Goal: Task Accomplishment & Management: Complete application form

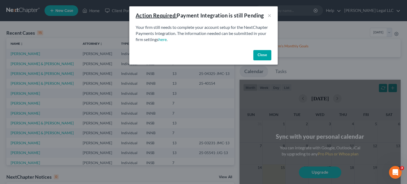
click at [261, 56] on button "Close" at bounding box center [262, 55] width 18 height 11
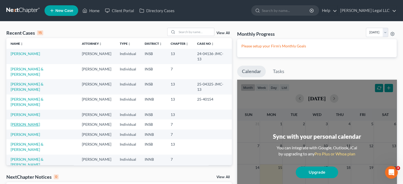
click at [24, 122] on link "[PERSON_NAME]" at bounding box center [25, 124] width 29 height 5
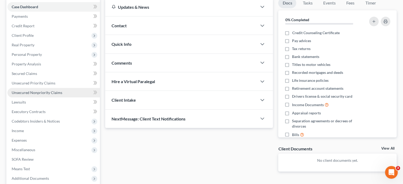
click at [37, 93] on span "Unsecured Nonpriority Claims" at bounding box center [37, 92] width 51 height 5
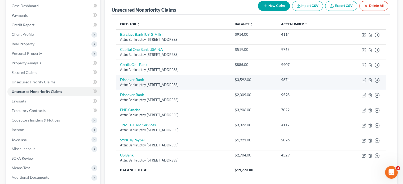
scroll to position [54, 0]
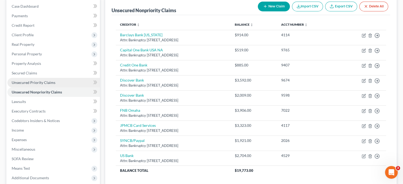
click at [55, 82] on link "Unsecured Priority Claims" at bounding box center [53, 83] width 93 height 10
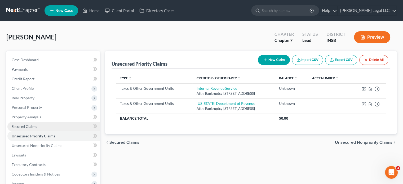
click at [30, 126] on span "Secured Claims" at bounding box center [24, 126] width 25 height 5
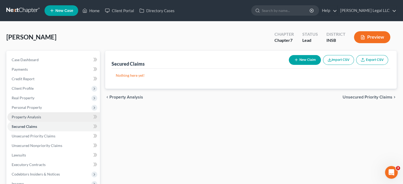
click at [33, 118] on span "Property Analysis" at bounding box center [26, 117] width 29 height 5
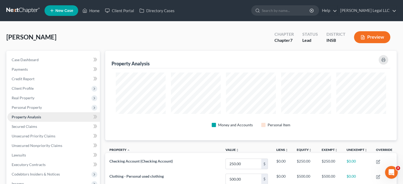
scroll to position [90, 291]
click at [36, 109] on span "Personal Property" at bounding box center [27, 107] width 30 height 5
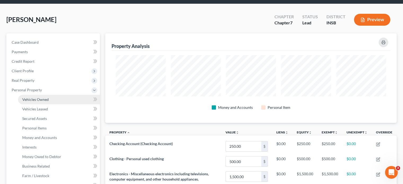
scroll to position [27, 0]
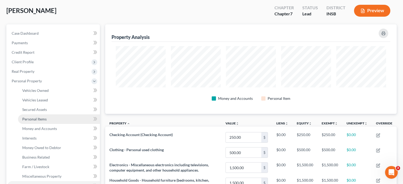
click at [43, 121] on span "Personal Items" at bounding box center [34, 119] width 24 height 5
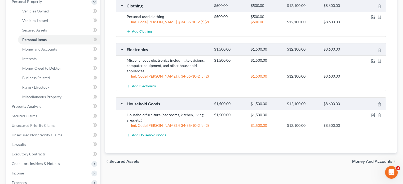
scroll to position [53, 0]
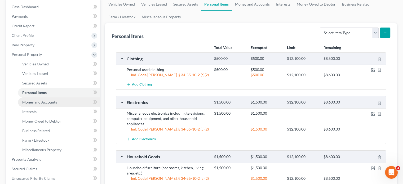
click at [43, 102] on span "Money and Accounts" at bounding box center [39, 102] width 35 height 5
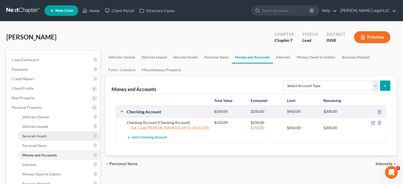
click at [42, 136] on span "Secured Assets" at bounding box center [34, 136] width 25 height 5
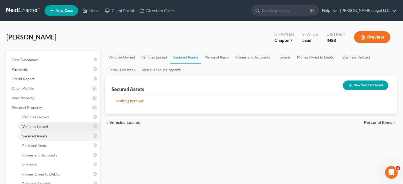
click at [44, 130] on link "Vehicles Leased" at bounding box center [59, 127] width 82 height 10
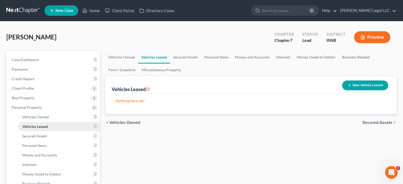
click at [45, 122] on link "Vehicles Leased" at bounding box center [59, 127] width 82 height 10
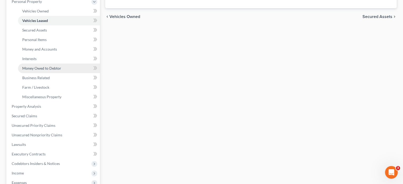
click at [30, 70] on span "Money Owed to Debtor" at bounding box center [41, 68] width 39 height 5
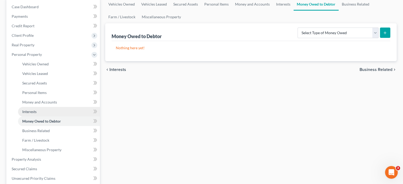
click at [39, 112] on link "Interests" at bounding box center [59, 112] width 82 height 10
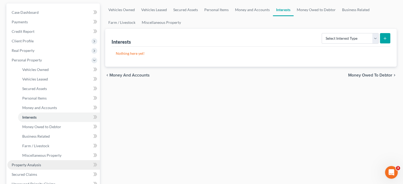
scroll to position [80, 0]
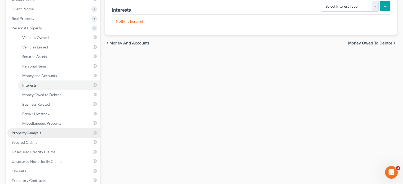
click at [36, 133] on span "Property Analysis" at bounding box center [26, 133] width 29 height 5
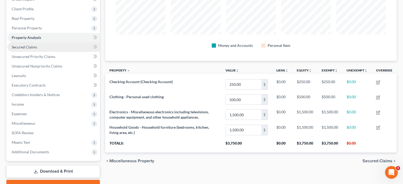
click at [27, 46] on span "Secured Claims" at bounding box center [24, 47] width 25 height 5
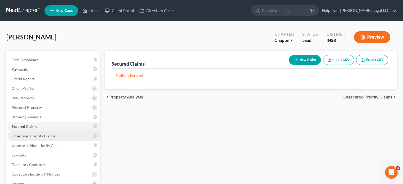
click at [16, 139] on link "Unsecured Priority Claims" at bounding box center [53, 136] width 93 height 10
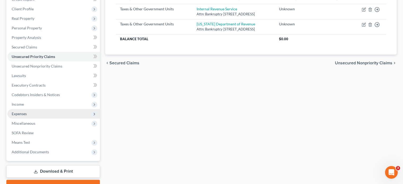
click at [24, 114] on span "Expenses" at bounding box center [19, 114] width 15 height 5
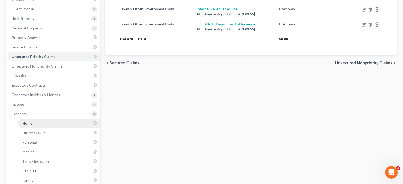
click at [29, 124] on span "Home" at bounding box center [27, 123] width 10 height 5
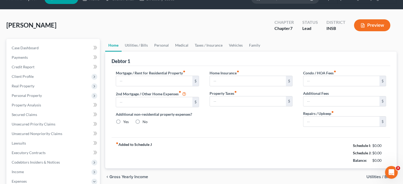
type input "0.00"
radio input "true"
type input "0.00"
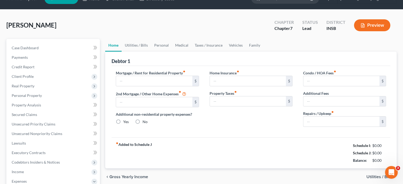
type input "0.00"
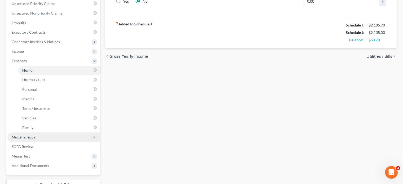
click at [27, 135] on span "Miscellaneous" at bounding box center [24, 137] width 24 height 5
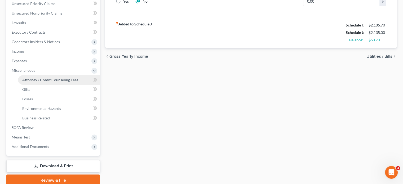
click at [34, 80] on span "Attorney / Credit Counseling Fees" at bounding box center [50, 80] width 56 height 5
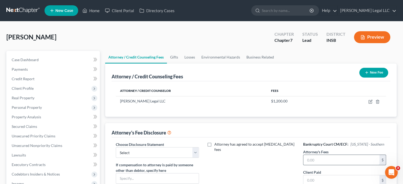
click at [320, 156] on input "text" at bounding box center [341, 160] width 76 height 10
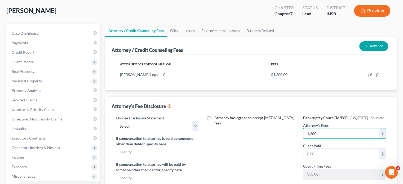
type input "1,200"
click at [177, 124] on select "Select Attorney Compensation Disclosure" at bounding box center [157, 126] width 83 height 11
select select "0"
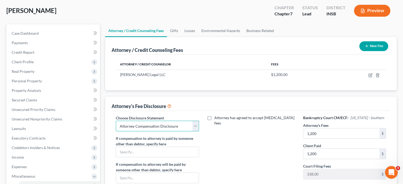
click at [116, 121] on select "Select Attorney Compensation Disclosure" at bounding box center [157, 126] width 83 height 11
click at [255, 159] on div "Attorney has agreed to accept [MEDICAL_DATA] fees" at bounding box center [251, 164] width 94 height 98
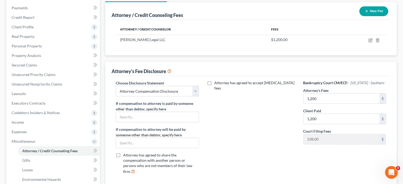
scroll to position [27, 0]
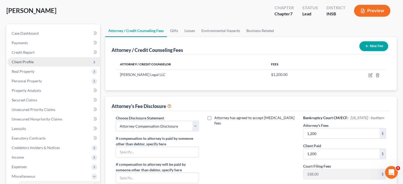
click at [26, 62] on span "Client Profile" at bounding box center [23, 62] width 22 height 5
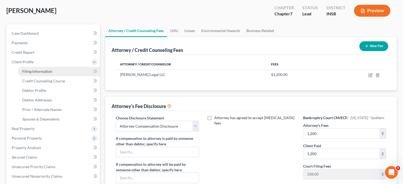
click at [27, 71] on span "Filing Information" at bounding box center [37, 71] width 30 height 5
select select "1"
select select "0"
select select "15"
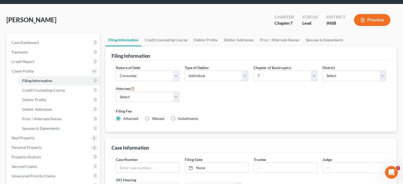
scroll to position [27, 0]
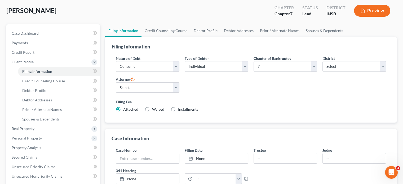
click at [152, 110] on label "Waived Waived" at bounding box center [158, 109] width 12 height 5
click at [154, 110] on input "Waived Waived" at bounding box center [155, 108] width 3 height 3
radio input "true"
radio input "false"
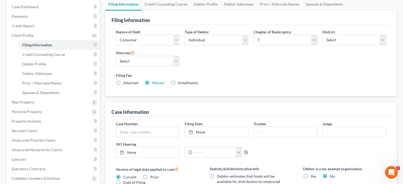
scroll to position [0, 0]
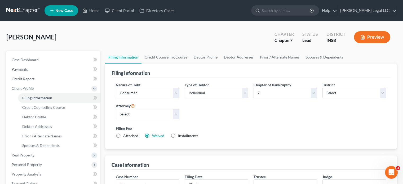
click at [178, 134] on label "Installments Installments" at bounding box center [188, 135] width 20 height 5
click at [180, 134] on input "Installments Installments" at bounding box center [181, 134] width 3 height 3
radio input "true"
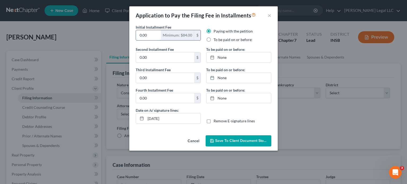
click at [155, 36] on input "0.00" at bounding box center [148, 35] width 25 height 10
click at [271, 15] on div "Application to Pay the Filing Fee in Installments ×" at bounding box center [203, 15] width 148 height 18
click at [269, 16] on button "×" at bounding box center [270, 15] width 4 height 6
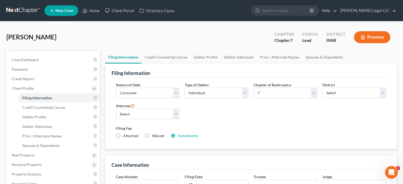
click at [152, 138] on span "Waived" at bounding box center [158, 136] width 12 height 5
click at [154, 137] on input "Waived Waived" at bounding box center [155, 134] width 3 height 3
radio input "true"
radio input "false"
click at [204, 120] on div "Nature of Debt Select Business Consumer Other Nature of Business Select Clearin…" at bounding box center [251, 112] width 276 height 61
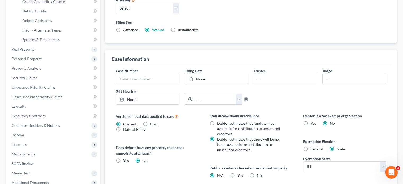
scroll to position [159, 0]
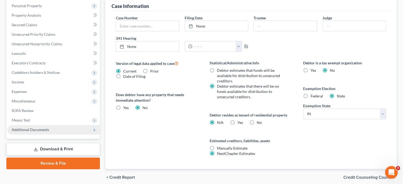
click at [30, 128] on span "Additional Documents" at bounding box center [30, 129] width 37 height 5
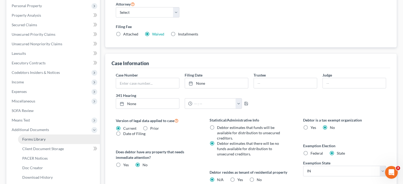
drag, startPoint x: 45, startPoint y: 139, endPoint x: 48, endPoint y: 139, distance: 3.2
click at [45, 139] on span "Forms Library" at bounding box center [33, 139] width 23 height 5
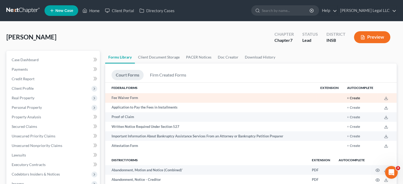
click at [352, 98] on button "+ Create" at bounding box center [353, 98] width 13 height 3
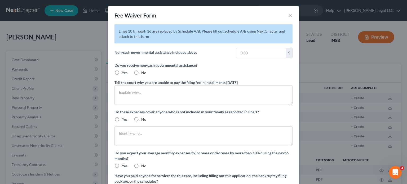
click at [141, 73] on label "No" at bounding box center [143, 72] width 5 height 5
click at [143, 73] on input "No" at bounding box center [144, 71] width 3 height 3
radio input "true"
click at [145, 104] on textarea at bounding box center [204, 95] width 178 height 20
click at [141, 118] on label "No" at bounding box center [143, 119] width 5 height 5
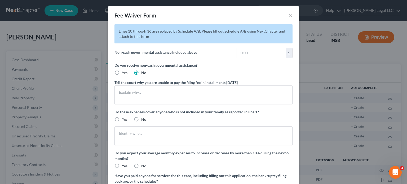
click at [143, 118] on input "No" at bounding box center [144, 118] width 3 height 3
radio input "true"
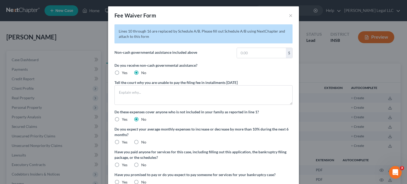
click at [139, 142] on div "No" at bounding box center [140, 142] width 12 height 5
click at [141, 144] on label "No" at bounding box center [143, 142] width 5 height 5
click at [143, 143] on input "No" at bounding box center [144, 141] width 3 height 3
radio input "true"
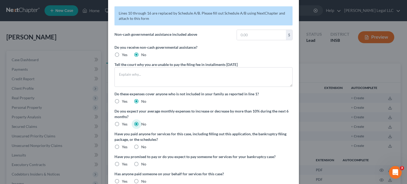
scroll to position [27, 0]
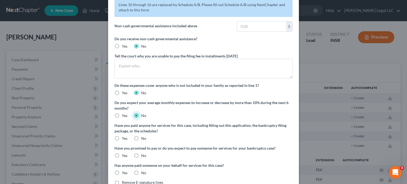
click at [122, 138] on label "Yes" at bounding box center [125, 138] width 6 height 5
click at [124, 138] on input "Yes" at bounding box center [125, 137] width 3 height 3
radio input "true"
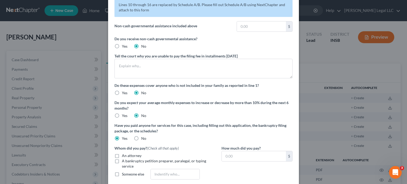
click at [122, 156] on label "An attorney" at bounding box center [132, 155] width 20 height 5
click at [124, 156] on input "An attorney" at bounding box center [125, 154] width 3 height 3
checkbox input "true"
click at [226, 159] on input "text" at bounding box center [254, 156] width 64 height 10
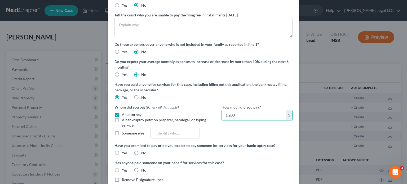
scroll to position [80, 0]
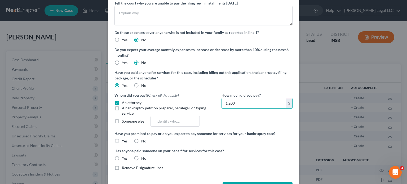
type input "1,200"
click at [141, 140] on label "No" at bounding box center [143, 141] width 5 height 5
click at [143, 140] on input "No" at bounding box center [144, 140] width 3 height 3
radio input "true"
click at [141, 158] on label "No" at bounding box center [143, 158] width 5 height 5
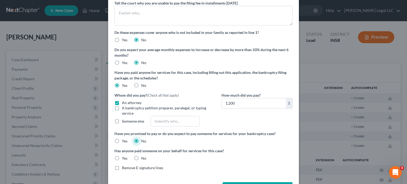
click at [143, 158] on input "No" at bounding box center [144, 157] width 3 height 3
radio input "true"
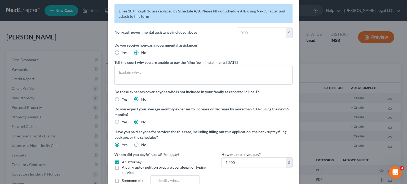
scroll to position [19, 0]
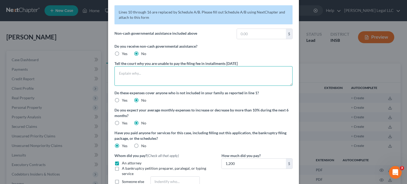
click at [140, 77] on textarea at bounding box center [204, 76] width 178 height 20
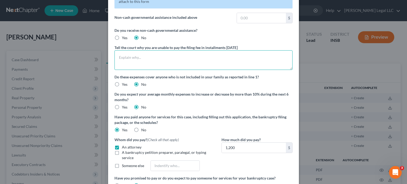
scroll to position [0, 0]
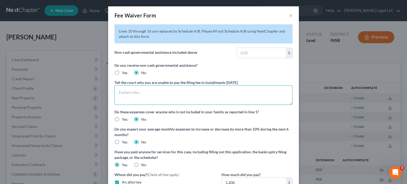
type textarea "N"
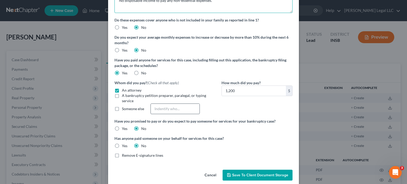
scroll to position [99, 0]
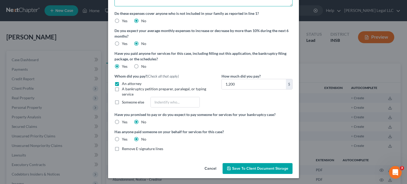
type textarea "No disposable income to pay any non-essential expenses."
click at [258, 168] on span "Save to Client Document Storage" at bounding box center [260, 168] width 56 height 5
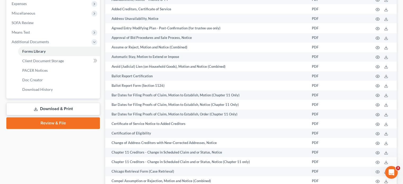
scroll to position [159, 0]
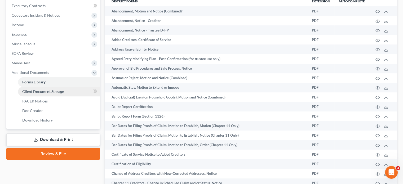
click at [34, 94] on link "Client Document Storage" at bounding box center [59, 92] width 82 height 10
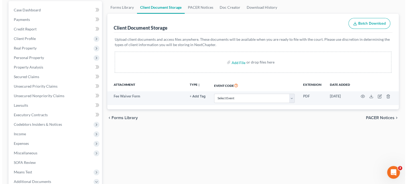
scroll to position [53, 0]
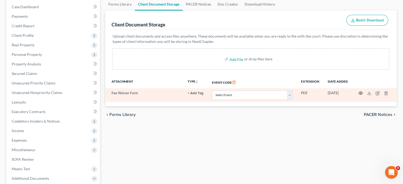
click at [360, 94] on icon "button" at bounding box center [361, 93] width 4 height 4
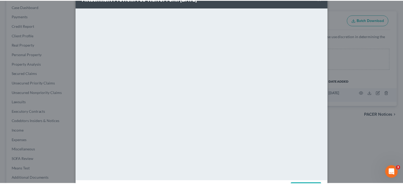
scroll to position [0, 0]
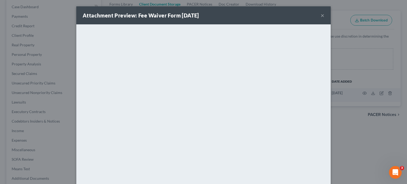
click at [321, 15] on button "×" at bounding box center [323, 15] width 4 height 6
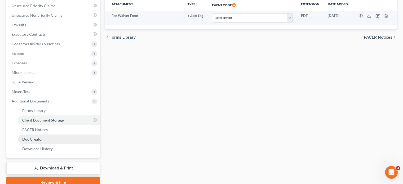
scroll to position [154, 0]
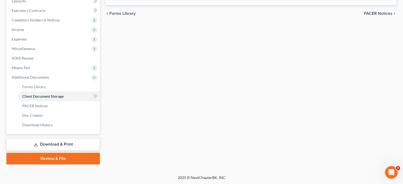
drag, startPoint x: 41, startPoint y: 142, endPoint x: 74, endPoint y: 133, distance: 34.3
click at [41, 142] on link "Download & Print" at bounding box center [53, 144] width 94 height 12
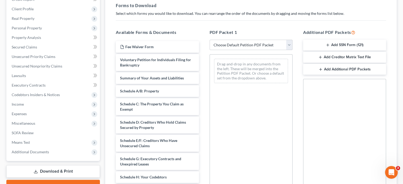
scroll to position [133, 0]
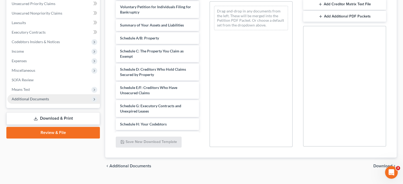
click at [36, 97] on span "Additional Documents" at bounding box center [30, 99] width 37 height 5
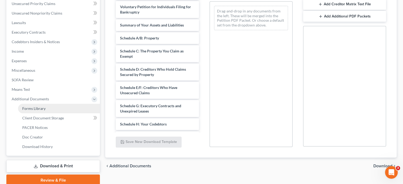
click at [43, 106] on span "Forms Library" at bounding box center [33, 108] width 23 height 5
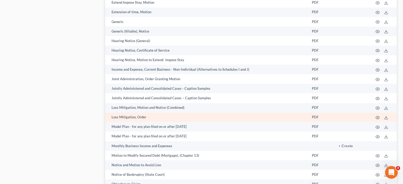
scroll to position [477, 0]
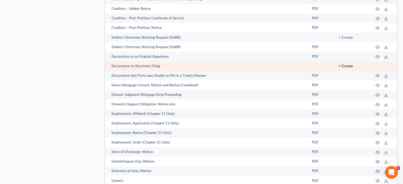
click at [351, 68] on button "+ Create" at bounding box center [346, 66] width 14 height 4
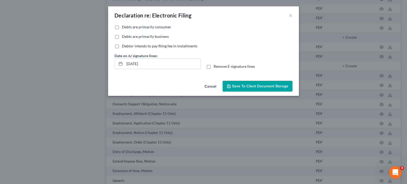
click at [122, 28] on label "Debts are primarily consumer" at bounding box center [146, 26] width 49 height 5
click at [124, 28] on input "Debts are primarily consumer" at bounding box center [125, 25] width 3 height 3
checkbox input "true"
click at [291, 13] on button "×" at bounding box center [291, 15] width 4 height 6
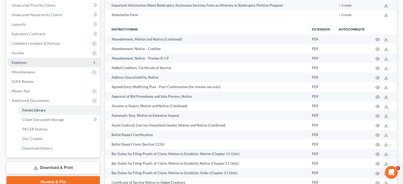
scroll to position [27, 0]
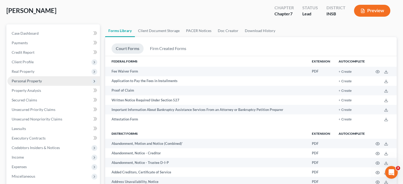
click at [22, 79] on span "Personal Property" at bounding box center [27, 81] width 30 height 5
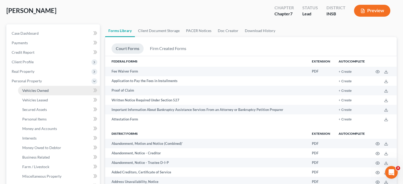
click at [24, 89] on span "Vehicles Owned" at bounding box center [35, 90] width 27 height 5
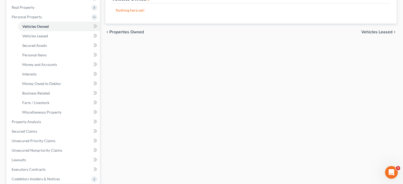
scroll to position [159, 0]
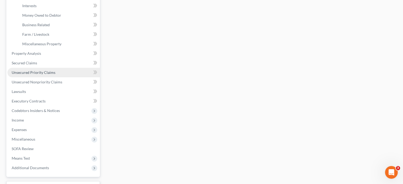
click at [23, 73] on span "Unsecured Priority Claims" at bounding box center [34, 72] width 44 height 5
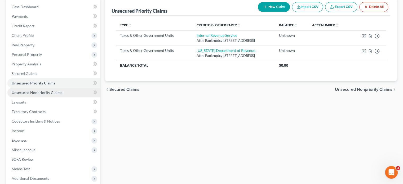
click at [41, 92] on span "Unsecured Nonpriority Claims" at bounding box center [37, 92] width 51 height 5
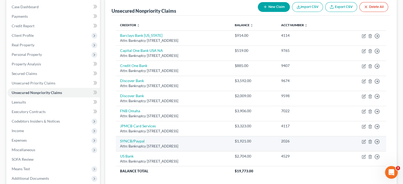
scroll to position [53, 0]
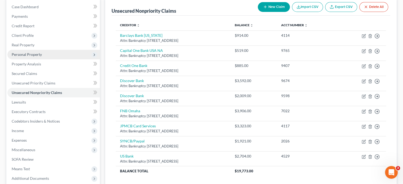
click at [45, 57] on span "Personal Property" at bounding box center [53, 55] width 93 height 10
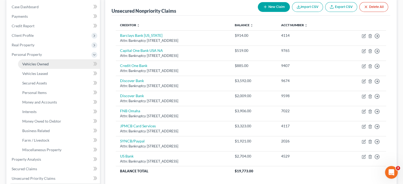
click at [69, 62] on link "Vehicles Owned" at bounding box center [59, 64] width 82 height 10
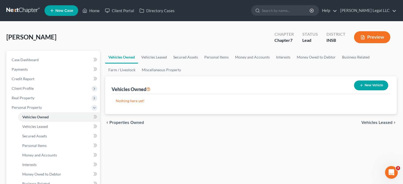
click at [369, 87] on button "New Vehicle" at bounding box center [371, 86] width 34 height 10
select select "0"
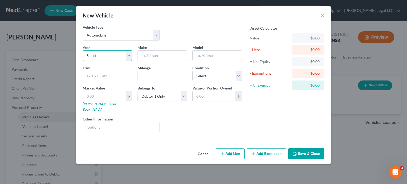
drag, startPoint x: 105, startPoint y: 55, endPoint x: 105, endPoint y: 58, distance: 3.0
click at [105, 55] on select "Select 2026 2025 2024 2023 2022 2021 2020 2019 2018 2017 2016 2015 2014 2013 20…" at bounding box center [108, 55] width 50 height 11
select select "17"
click at [83, 50] on select "Select 2026 2025 2024 2023 2022 2021 2020 2019 2018 2017 2016 2015 2014 2013 20…" at bounding box center [108, 55] width 50 height 11
click at [159, 56] on input "text" at bounding box center [162, 56] width 49 height 10
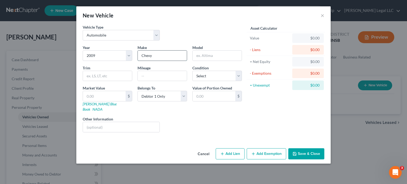
type input "Chevy"
type input "Impala"
click at [215, 75] on select "Select Excellent Very Good Good Fair Poor" at bounding box center [217, 76] width 50 height 11
select select "3"
click at [192, 71] on select "Select Excellent Very Good Good Fair Poor" at bounding box center [217, 76] width 50 height 11
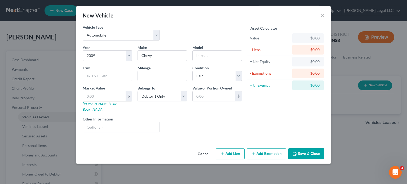
click at [115, 94] on input "text" at bounding box center [104, 96] width 43 height 10
type input "2"
type input "2.00"
type input "25"
type input "25.00"
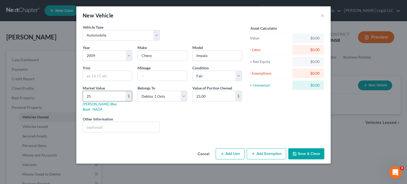
type input "250"
type input "250.00"
type input "2500"
type input "2,500.00"
type input "2,500"
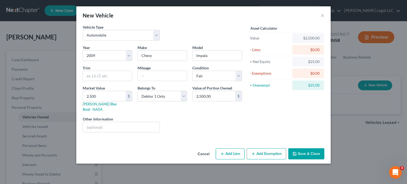
click at [269, 148] on button "Add Exemption" at bounding box center [266, 153] width 39 height 11
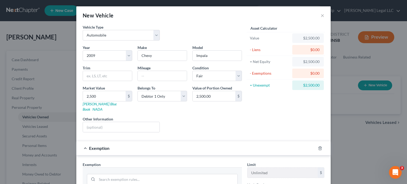
scroll to position [106, 0]
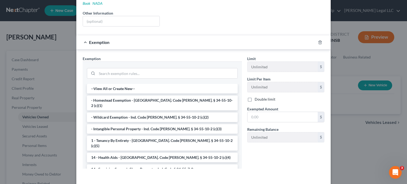
click at [109, 113] on li "- Wildcard Exemption - Ind. Code [PERSON_NAME]. § 34-55-10-2 (c)(2)" at bounding box center [162, 118] width 151 height 10
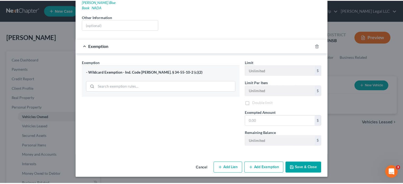
scroll to position [96, 0]
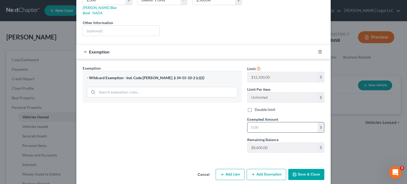
click at [261, 124] on input "text" at bounding box center [283, 127] width 70 height 10
type input "2,500"
click at [304, 169] on button "Save & Close" at bounding box center [306, 174] width 36 height 11
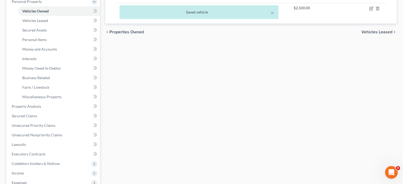
scroll to position [159, 0]
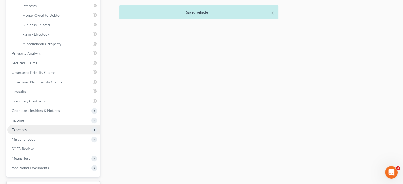
click at [22, 131] on span "Expenses" at bounding box center [19, 129] width 15 height 5
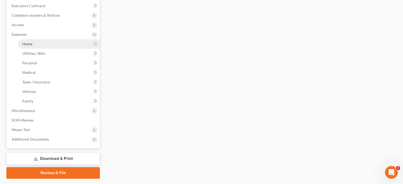
drag, startPoint x: 18, startPoint y: 43, endPoint x: 24, endPoint y: 44, distance: 6.2
click at [19, 43] on link "Home" at bounding box center [59, 44] width 82 height 10
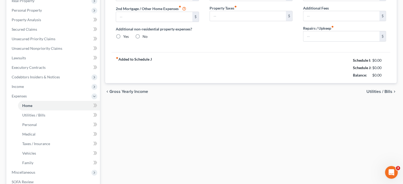
type input "0.00"
radio input "true"
type input "0.00"
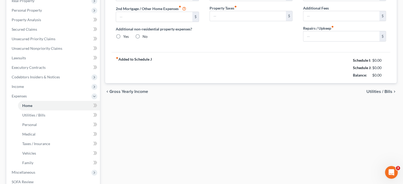
type input "0.00"
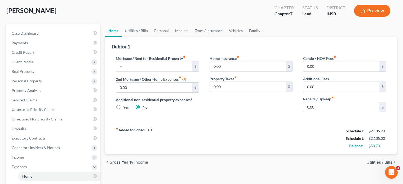
scroll to position [106, 0]
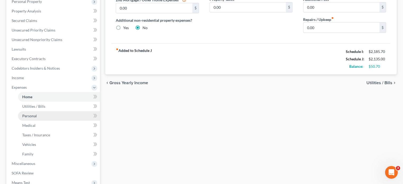
click at [30, 117] on span "Personal" at bounding box center [29, 116] width 15 height 5
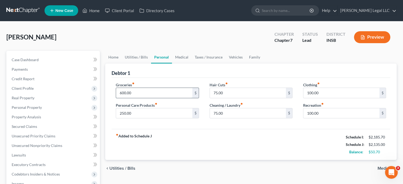
click at [124, 90] on input "600.00" at bounding box center [154, 93] width 76 height 10
type input "450"
click at [244, 155] on div "fiber_manual_record Added to Schedule J Schedule I: $2,185.70 Schedule J: $1,98…" at bounding box center [251, 144] width 279 height 31
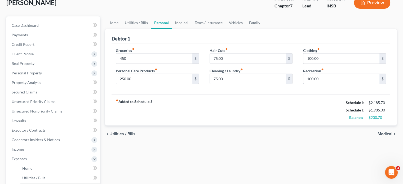
scroll to position [80, 0]
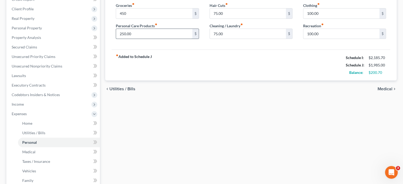
click at [136, 32] on input "250.00" at bounding box center [154, 34] width 76 height 10
type input "200"
click at [132, 18] on input "450" at bounding box center [154, 13] width 76 height 10
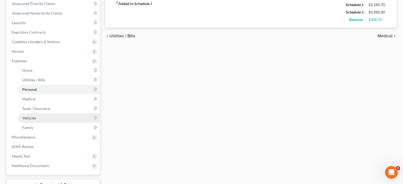
type input "500"
click at [29, 115] on link "Vehicles" at bounding box center [59, 118] width 82 height 10
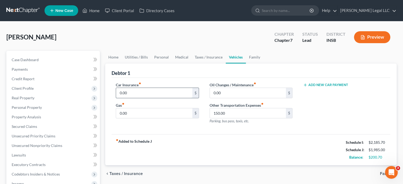
click at [136, 88] on input "0.00" at bounding box center [154, 93] width 76 height 10
type input "150"
click at [133, 109] on input "0.00" at bounding box center [154, 113] width 76 height 10
click at [233, 112] on input "150.00" at bounding box center [248, 113] width 76 height 10
click at [170, 116] on input "0.00" at bounding box center [154, 113] width 76 height 10
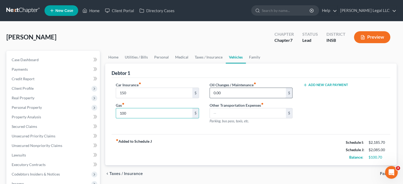
type input "100"
click at [227, 95] on input "0.00" at bounding box center [248, 93] width 76 height 10
type input "50"
click at [195, 153] on div "fiber_manual_record Added to Schedule J Schedule I: $2,185.70 Schedule J: $2,13…" at bounding box center [251, 149] width 279 height 31
click at [213, 115] on input "text" at bounding box center [248, 113] width 76 height 10
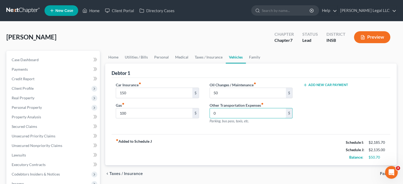
type input "0"
click at [179, 152] on div "fiber_manual_record Added to Schedule J Schedule I: $2,185.70 Schedule J: $2,13…" at bounding box center [251, 149] width 279 height 31
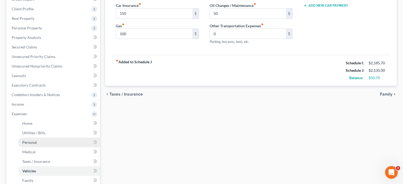
click at [44, 142] on link "Personal" at bounding box center [59, 143] width 82 height 10
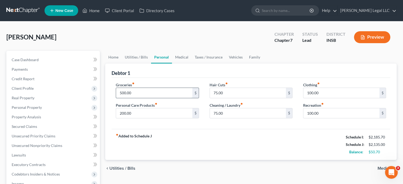
click at [144, 94] on input "500.00" at bounding box center [154, 93] width 76 height 10
click at [134, 117] on input "200.00" at bounding box center [154, 113] width 76 height 10
type input "150"
click at [144, 89] on input "500.00" at bounding box center [154, 93] width 76 height 10
type input "550"
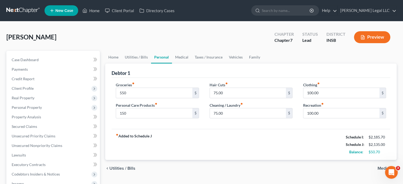
click at [247, 137] on div "fiber_manual_record Added to Schedule J Schedule I: $2,185.70 Schedule J: $2,13…" at bounding box center [251, 144] width 279 height 31
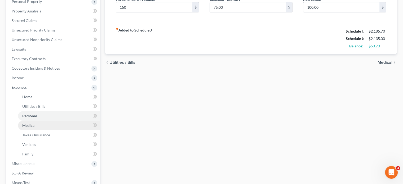
click at [36, 125] on link "Medical" at bounding box center [59, 126] width 82 height 10
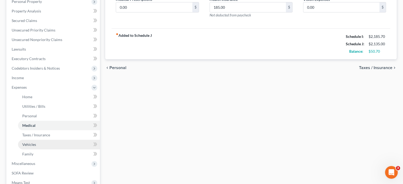
click at [27, 149] on link "Vehicles" at bounding box center [59, 145] width 82 height 10
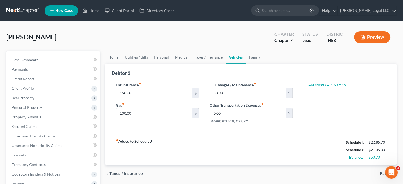
click at [373, 37] on button "Preview" at bounding box center [372, 37] width 36 height 12
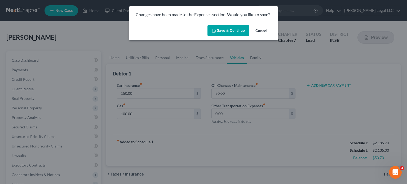
click at [229, 31] on button "Save & Continue" at bounding box center [229, 30] width 42 height 11
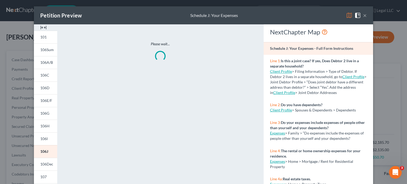
click at [40, 26] on img at bounding box center [43, 27] width 6 height 6
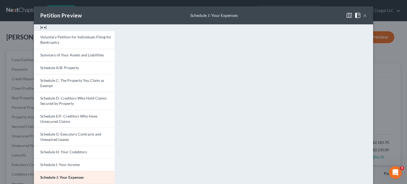
click at [363, 15] on button "×" at bounding box center [365, 15] width 4 height 6
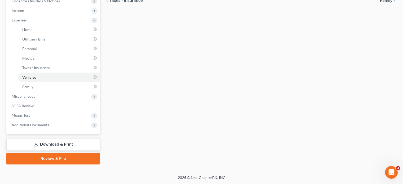
click at [46, 145] on link "Download & Print" at bounding box center [53, 144] width 94 height 12
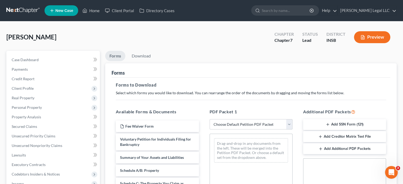
click at [240, 124] on select "Choose Default Petition PDF Packet Complete Bankruptcy Petition (all forms and …" at bounding box center [251, 124] width 83 height 11
select select "0"
click at [210, 119] on select "Choose Default Petition PDF Packet Complete Bankruptcy Petition (all forms and …" at bounding box center [251, 124] width 83 height 11
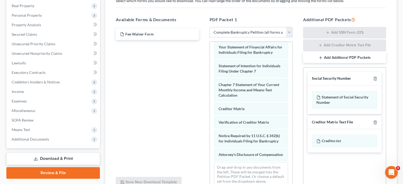
scroll to position [117, 0]
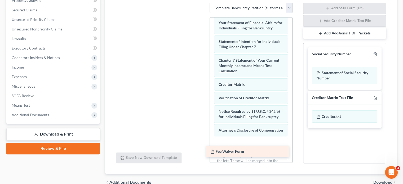
drag, startPoint x: 155, startPoint y: 10, endPoint x: 254, endPoint y: 148, distance: 170.1
click at [203, 3] on div "Fee Waiver Form Fee Waiver Form" at bounding box center [157, 3] width 91 height 0
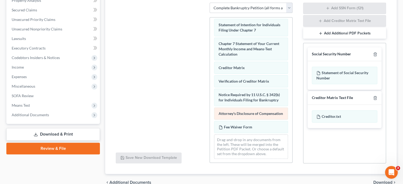
scroll to position [211, 0]
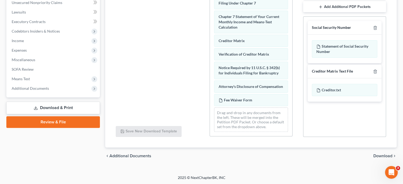
click at [377, 158] on span "Download" at bounding box center [382, 156] width 19 height 4
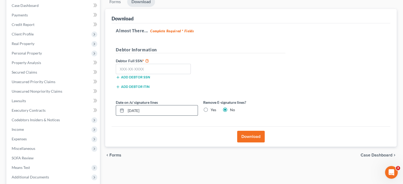
scroll to position [54, 0]
click at [211, 110] on label "Yes" at bounding box center [214, 110] width 6 height 5
click at [213, 110] on input "Yes" at bounding box center [214, 109] width 3 height 3
radio input "true"
radio input "false"
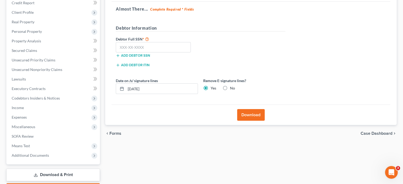
scroll to position [80, 0]
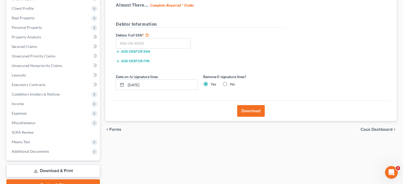
click at [252, 110] on button "Download" at bounding box center [251, 111] width 28 height 12
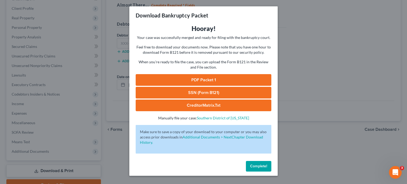
click at [194, 80] on link "PDF Packet 1" at bounding box center [204, 80] width 136 height 12
click at [250, 164] on span "Complete!" at bounding box center [258, 166] width 17 height 5
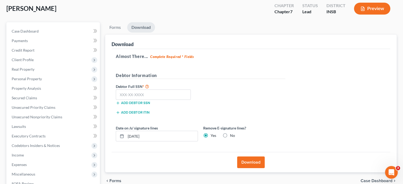
scroll to position [0, 0]
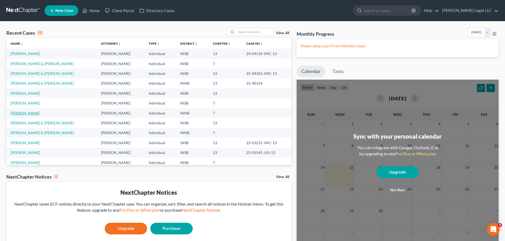
click at [31, 114] on link "[PERSON_NAME]" at bounding box center [25, 113] width 29 height 5
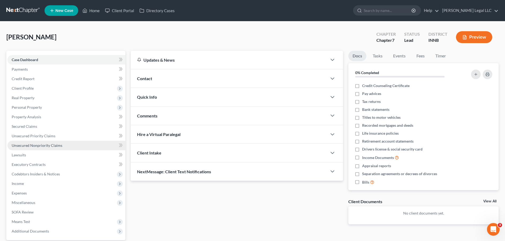
click at [33, 145] on span "Unsecured Nonpriority Claims" at bounding box center [37, 145] width 51 height 5
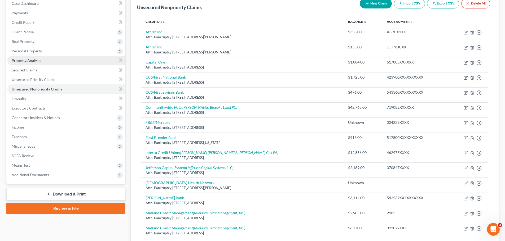
scroll to position [16, 0]
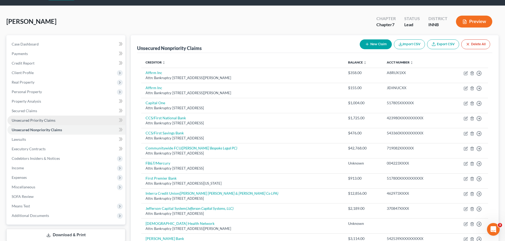
click at [53, 120] on span "Unsecured Priority Claims" at bounding box center [34, 120] width 44 height 5
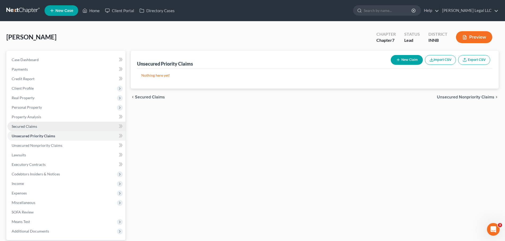
click at [44, 124] on link "Secured Claims" at bounding box center [66, 127] width 118 height 10
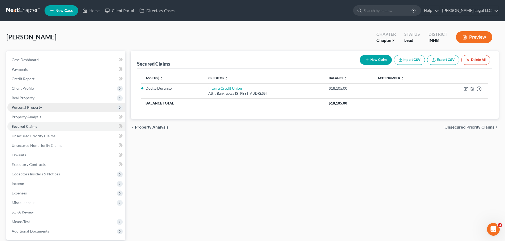
click at [33, 108] on span "Personal Property" at bounding box center [27, 107] width 30 height 5
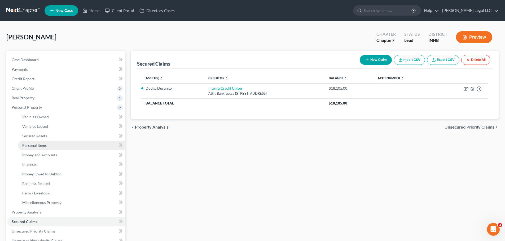
click at [36, 147] on span "Personal Items" at bounding box center [34, 145] width 24 height 5
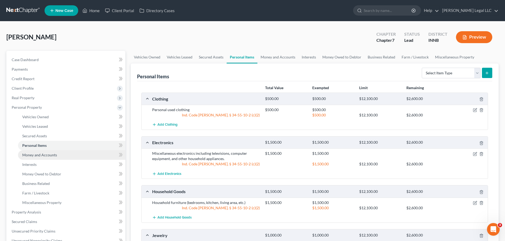
click at [46, 155] on span "Money and Accounts" at bounding box center [39, 155] width 35 height 5
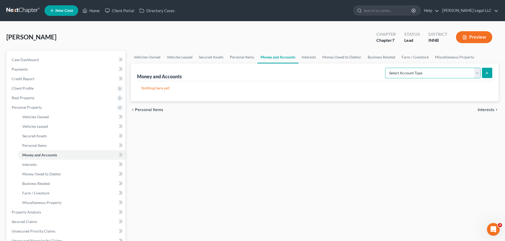
click at [458, 72] on select "Select Account Type Brokerage Cash on Hand Certificates of Deposit Checking Acc…" at bounding box center [432, 73] width 95 height 11
select select "checking"
click at [386, 68] on select "Select Account Type Brokerage Cash on Hand Certificates of Deposit Checking Acc…" at bounding box center [432, 73] width 95 height 11
click at [447, 76] on select "Select Account Type Brokerage Cash on Hand Certificates of Deposit Checking Acc…" at bounding box center [432, 73] width 95 height 11
click at [386, 68] on select "Select Account Type Brokerage Cash on Hand Certificates of Deposit Checking Acc…" at bounding box center [432, 73] width 95 height 11
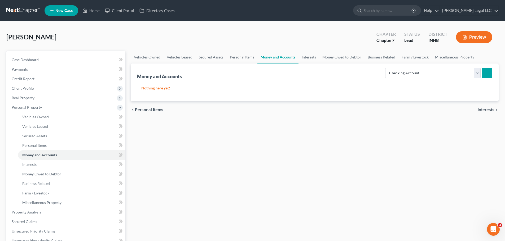
click at [491, 72] on button "submit" at bounding box center [487, 73] width 10 height 10
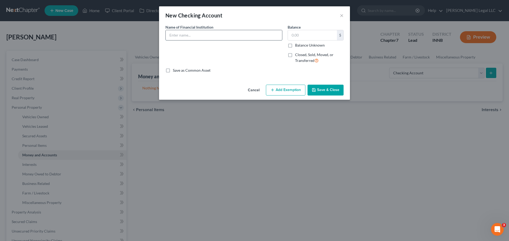
click at [184, 34] on input "text" at bounding box center [224, 35] width 116 height 10
type input "Old National Bank"
click at [297, 36] on input "text" at bounding box center [312, 35] width 49 height 10
type input "424"
click at [282, 91] on button "Add Exemption" at bounding box center [285, 90] width 39 height 11
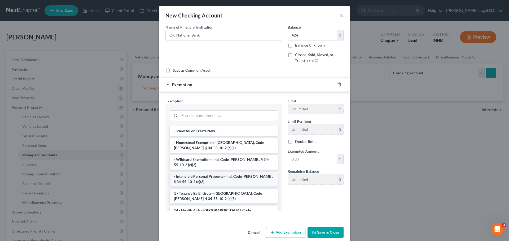
click at [187, 172] on li "- Intangible Personal Property - Ind. Code [PERSON_NAME]. § 34-55-10-2 (c)(3)" at bounding box center [224, 179] width 108 height 15
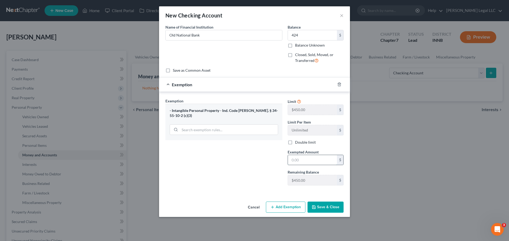
click at [303, 161] on input "text" at bounding box center [312, 160] width 49 height 10
type input "424"
click at [333, 209] on button "Save & Close" at bounding box center [325, 207] width 36 height 11
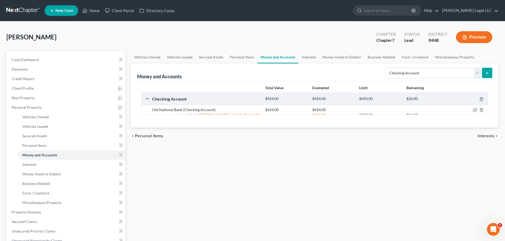
drag, startPoint x: 326, startPoint y: 174, endPoint x: 348, endPoint y: 167, distance: 22.7
click at [326, 174] on div "Vehicles Owned Vehicles Leased Secured Assets Personal Items Money and Accounts…" at bounding box center [314, 209] width 373 height 316
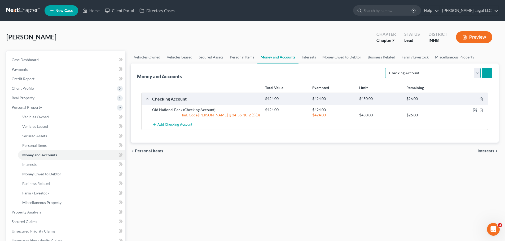
click at [427, 75] on select "Select Account Type Brokerage Cash on Hand Certificates of Deposit Checking Acc…" at bounding box center [432, 73] width 95 height 11
select select "savings"
click at [386, 68] on select "Select Account Type Brokerage Cash on Hand Certificates of Deposit Checking Acc…" at bounding box center [432, 73] width 95 height 11
click at [488, 73] on icon "submit" at bounding box center [487, 73] width 4 height 4
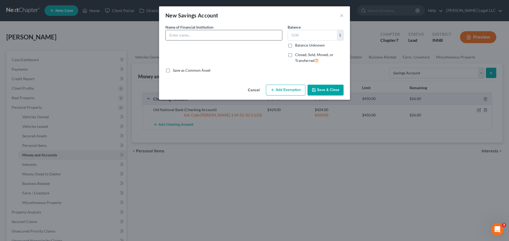
click at [245, 34] on input "text" at bounding box center [224, 35] width 116 height 10
type input "Old National Bank"
type input "20"
click at [297, 87] on button "Add Exemption" at bounding box center [285, 90] width 39 height 11
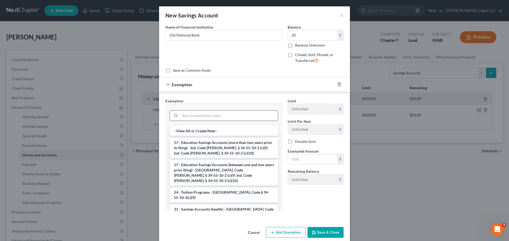
click at [203, 115] on input "search" at bounding box center [229, 116] width 98 height 10
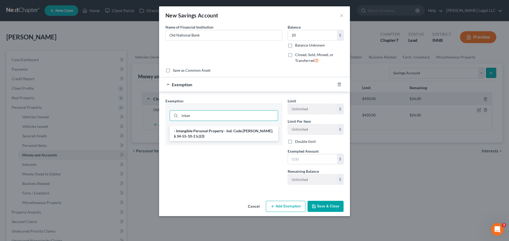
type input "intan"
click at [212, 136] on li "- Intangible Personal Property - Ind. Code [PERSON_NAME]. § 34-55-10-2 (c)(3)" at bounding box center [224, 133] width 108 height 15
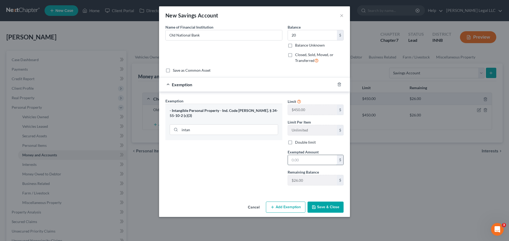
click at [323, 162] on input "text" at bounding box center [312, 160] width 49 height 10
type input "20"
click at [227, 188] on div "Exemption Set must be selected for CA. Exemption * - Intangible Personal Proper…" at bounding box center [224, 144] width 122 height 92
click at [320, 210] on button "Save & Close" at bounding box center [325, 207] width 36 height 11
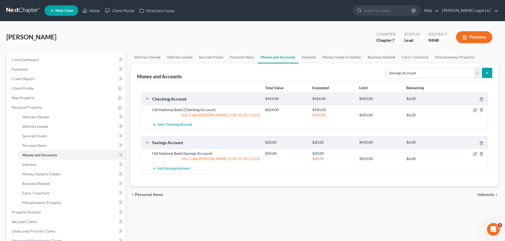
click at [270, 192] on div "chevron_left Personal Items Interests chevron_right" at bounding box center [315, 195] width 368 height 17
click at [421, 74] on select "Select Account Type Brokerage Cash on Hand Certificates of Deposit Checking Acc…" at bounding box center [432, 73] width 95 height 11
select select "checking"
click at [386, 68] on select "Select Account Type Brokerage Cash on Hand Certificates of Deposit Checking Acc…" at bounding box center [432, 73] width 95 height 11
click at [486, 73] on icon "submit" at bounding box center [487, 73] width 4 height 4
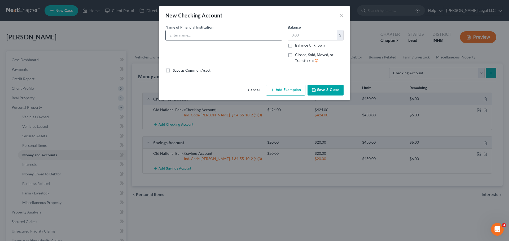
click at [198, 37] on input "text" at bounding box center [224, 35] width 116 height 10
type input "Old National (Business)"
click at [296, 37] on input "text" at bounding box center [312, 35] width 49 height 10
type input "480"
click at [289, 92] on button "Add Exemption" at bounding box center [285, 90] width 39 height 11
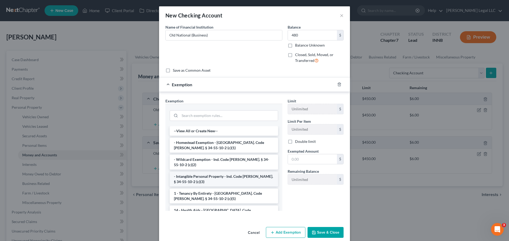
click at [190, 173] on li "- Intangible Personal Property - Ind. Code [PERSON_NAME]. § 34-55-10-2 (c)(3)" at bounding box center [224, 179] width 108 height 15
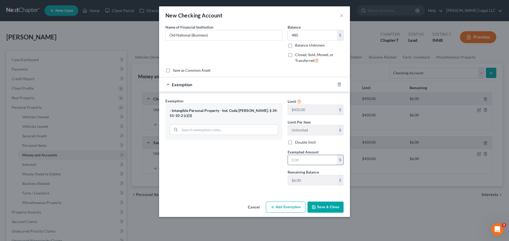
click at [316, 162] on input "text" at bounding box center [312, 160] width 49 height 10
type input "6"
drag, startPoint x: 228, startPoint y: 154, endPoint x: 233, endPoint y: 156, distance: 5.7
click at [228, 154] on div "Exemption Set must be selected for CA. Exemption * - Intangible Personal Proper…" at bounding box center [224, 144] width 122 height 92
click at [313, 206] on icon "button" at bounding box center [314, 207] width 4 height 4
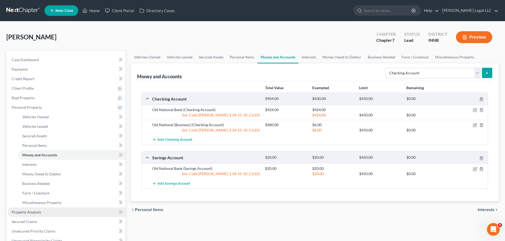
click at [36, 212] on span "Property Analysis" at bounding box center [26, 212] width 29 height 5
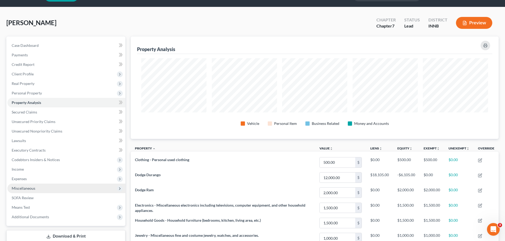
scroll to position [27, 0]
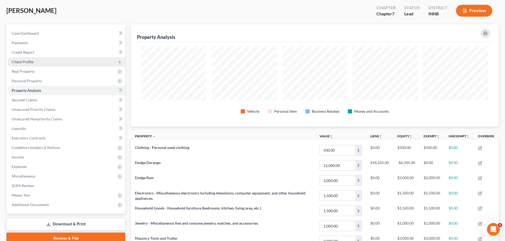
click at [20, 65] on span "Client Profile" at bounding box center [66, 62] width 118 height 10
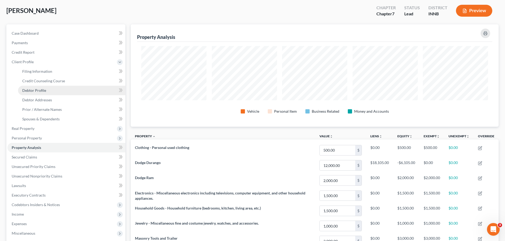
click at [34, 89] on span "Debtor Profile" at bounding box center [34, 90] width 24 height 5
select select "1"
select select "3"
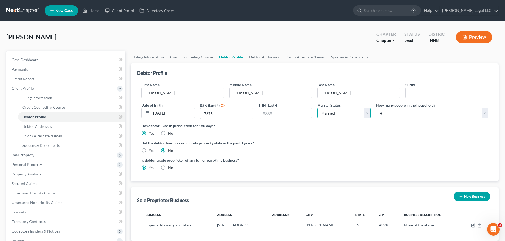
click at [333, 115] on select "Select Single Married Separated Divorced Widowed" at bounding box center [343, 113] width 53 height 11
select select "3"
click at [317, 108] on select "Select Single Married Separated Divorced Widowed" at bounding box center [343, 113] width 53 height 11
click at [326, 140] on ng-include "First Name Heather Middle Name Renee Last Name Hurley Suffix Date of Birth 10/3…" at bounding box center [314, 128] width 347 height 93
click at [330, 115] on select "Select Single Married Separated Divorced Widowed" at bounding box center [343, 113] width 53 height 11
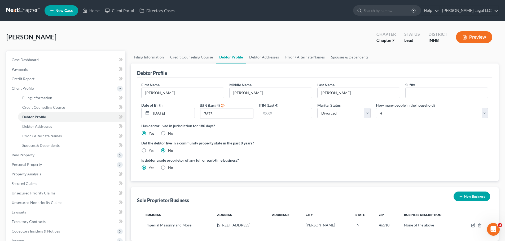
click at [297, 126] on label "Has debtor lived in jurisdiction for 180 days?" at bounding box center [314, 126] width 347 height 6
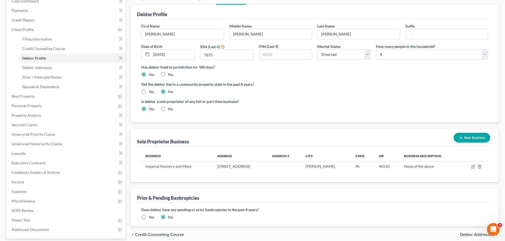
scroll to position [107, 0]
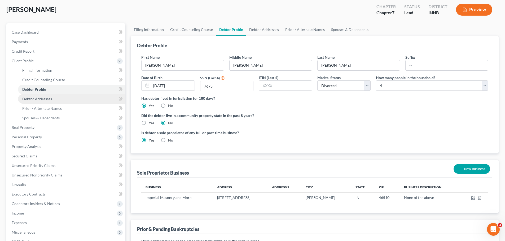
click at [29, 102] on link "Debtor Addresses" at bounding box center [71, 99] width 107 height 10
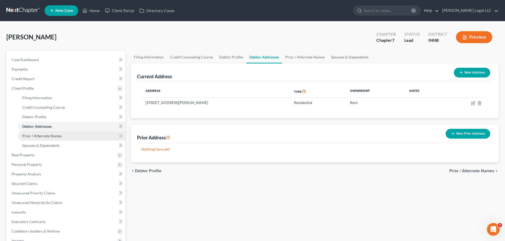
click at [38, 138] on span "Prior / Alternate Names" at bounding box center [41, 136] width 39 height 5
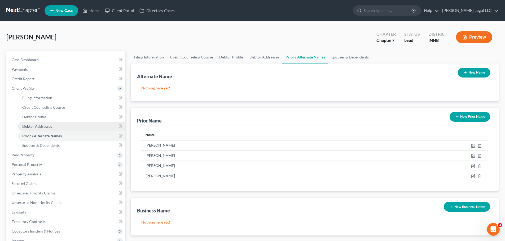
click at [42, 125] on span "Debtor Addresses" at bounding box center [37, 126] width 30 height 5
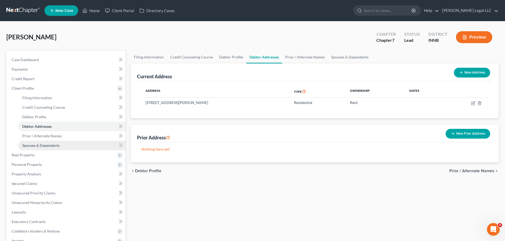
click at [33, 147] on span "Spouses & Dependents" at bounding box center [40, 145] width 37 height 5
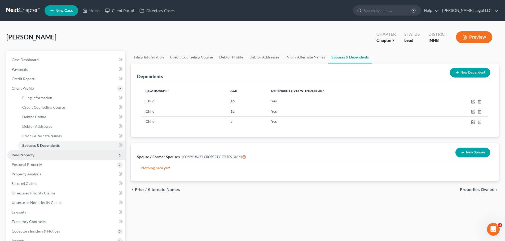
click at [30, 157] on span "Real Property" at bounding box center [23, 155] width 23 height 5
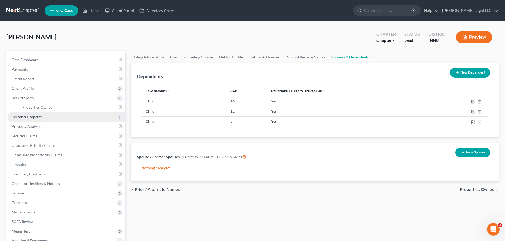
click at [31, 118] on span "Personal Property" at bounding box center [27, 117] width 30 height 5
click at [31, 117] on span "Vehicles Owned" at bounding box center [35, 117] width 27 height 5
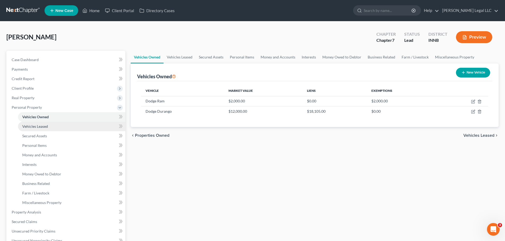
click at [28, 129] on span "Vehicles Leased" at bounding box center [35, 126] width 26 height 5
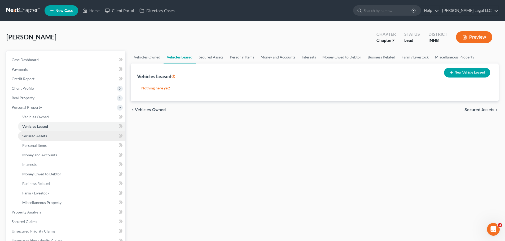
click at [27, 136] on span "Secured Assets" at bounding box center [34, 136] width 25 height 5
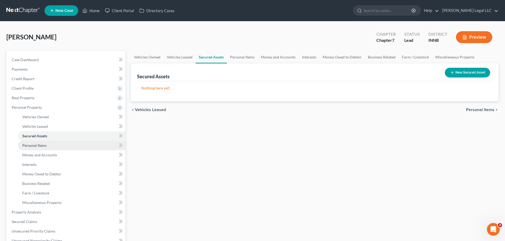
click at [26, 145] on span "Personal Items" at bounding box center [34, 145] width 24 height 5
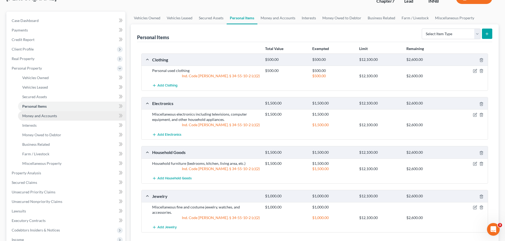
click at [31, 117] on span "Money and Accounts" at bounding box center [39, 116] width 35 height 5
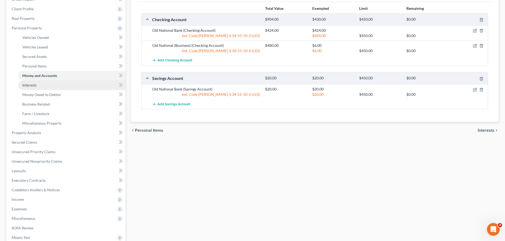
click at [34, 86] on span "Interests" at bounding box center [29, 85] width 14 height 5
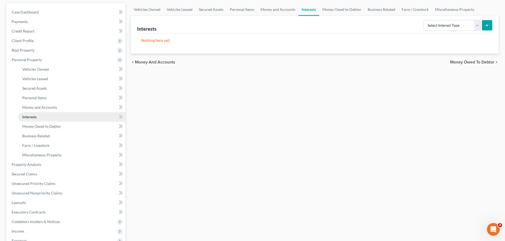
scroll to position [53, 0]
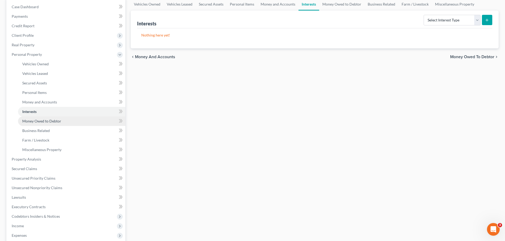
click at [31, 122] on span "Money Owed to Debtor" at bounding box center [41, 121] width 39 height 5
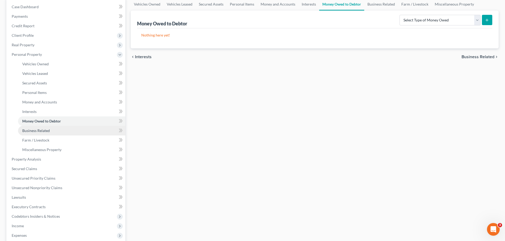
click at [31, 130] on span "Business Related" at bounding box center [36, 131] width 28 height 5
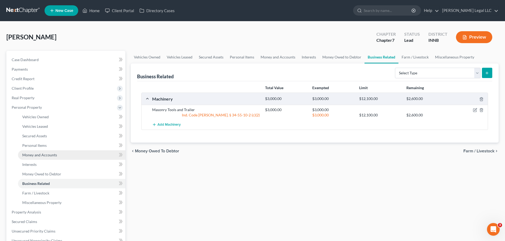
click at [38, 153] on span "Money and Accounts" at bounding box center [39, 155] width 35 height 5
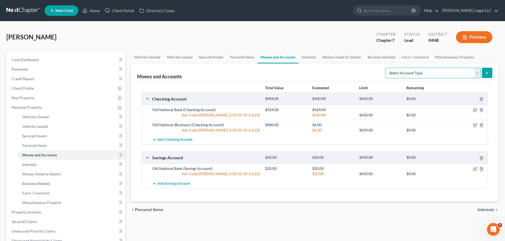
click at [429, 73] on select "Select Account Type Brokerage Cash on Hand Certificates of Deposit Checking Acc…" at bounding box center [432, 73] width 95 height 11
select select "checking"
click at [386, 68] on select "Select Account Type Brokerage Cash on Hand Certificates of Deposit Checking Acc…" at bounding box center [432, 73] width 95 height 11
click at [485, 71] on icon "submit" at bounding box center [487, 73] width 4 height 4
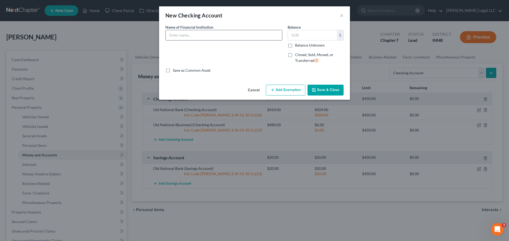
click at [184, 35] on input "text" at bounding box center [224, 35] width 116 height 10
click at [236, 36] on input "Square Checking" at bounding box center [224, 35] width 116 height 10
type input "Square Checking (Business)"
click at [295, 45] on label "Balance Unknown" at bounding box center [310, 45] width 30 height 5
click at [297, 45] on input "Balance Unknown" at bounding box center [298, 44] width 3 height 3
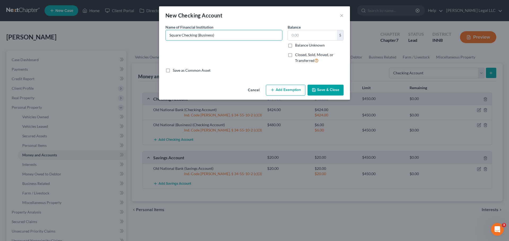
checkbox input "true"
type input "0.00"
click at [321, 90] on button "Save & Close" at bounding box center [325, 90] width 36 height 11
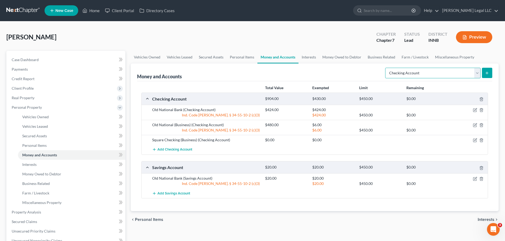
click at [446, 69] on select "Select Account Type Brokerage Cash on Hand Certificates of Deposit Checking Acc…" at bounding box center [432, 73] width 95 height 11
select select "savings"
click at [386, 68] on select "Select Account Type Brokerage Cash on Hand Certificates of Deposit Checking Acc…" at bounding box center [432, 73] width 95 height 11
click at [489, 75] on icon "submit" at bounding box center [487, 73] width 4 height 4
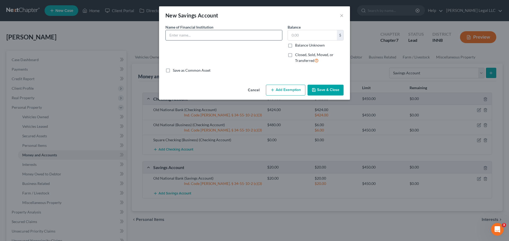
click at [230, 33] on input "text" at bounding box center [224, 35] width 116 height 10
type input "Square Savings (Business)"
click at [295, 47] on label "Balance Unknown" at bounding box center [310, 45] width 30 height 5
click at [297, 46] on input "Balance Unknown" at bounding box center [298, 44] width 3 height 3
checkbox input "true"
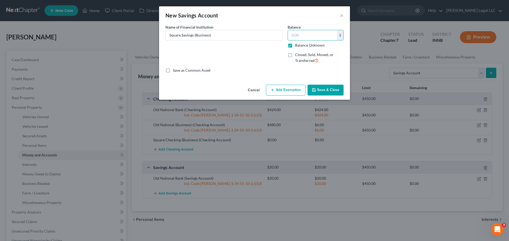
type input "0.00"
click at [315, 89] on icon "button" at bounding box center [314, 90] width 4 height 4
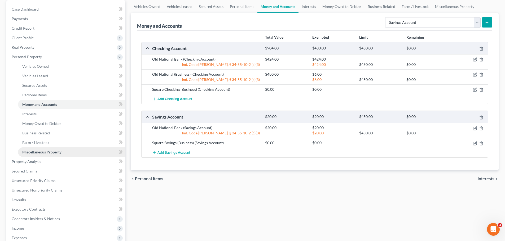
scroll to position [53, 0]
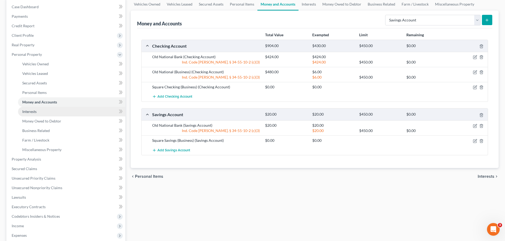
click at [20, 112] on link "Interests" at bounding box center [71, 112] width 107 height 10
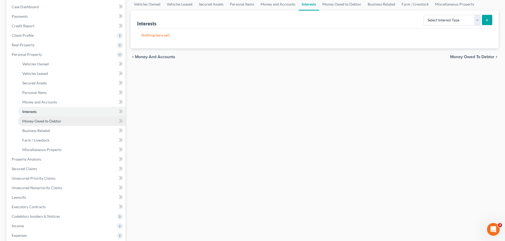
click at [25, 122] on span "Money Owed to Debtor" at bounding box center [41, 121] width 39 height 5
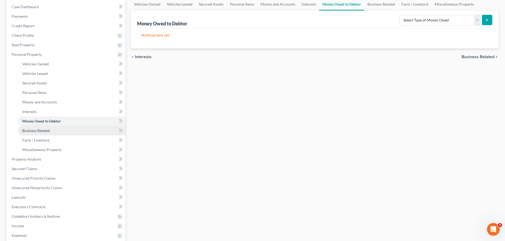
click at [33, 131] on span "Business Related" at bounding box center [36, 131] width 28 height 5
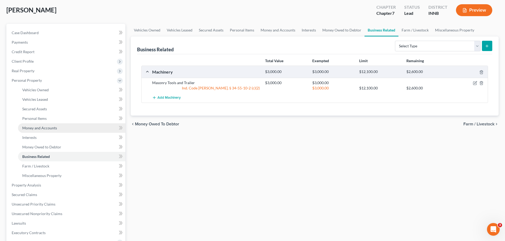
scroll to position [53, 0]
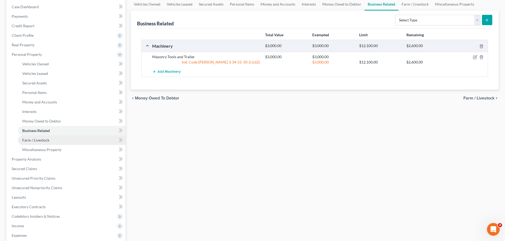
click at [37, 141] on span "Farm / Livestock" at bounding box center [35, 140] width 27 height 5
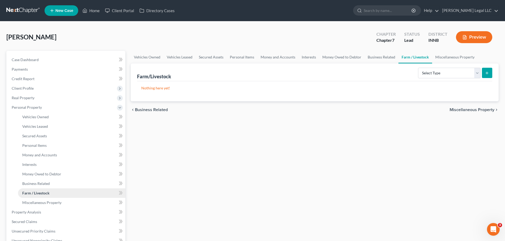
scroll to position [54, 0]
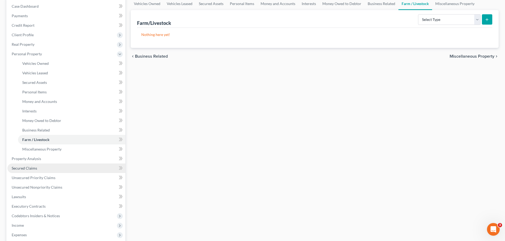
click at [34, 168] on span "Secured Claims" at bounding box center [24, 168] width 25 height 5
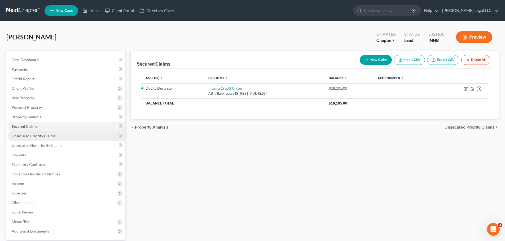
click at [33, 137] on span "Unsecured Priority Claims" at bounding box center [34, 136] width 44 height 5
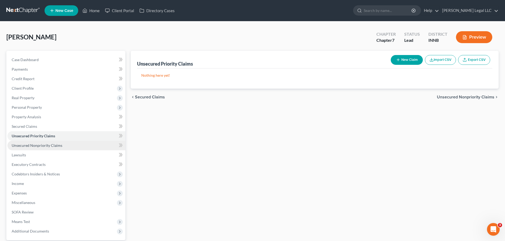
click at [34, 147] on span "Unsecured Nonpriority Claims" at bounding box center [37, 145] width 51 height 5
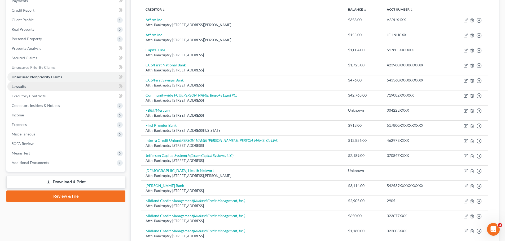
click at [64, 89] on link "Lawsuits" at bounding box center [66, 87] width 118 height 10
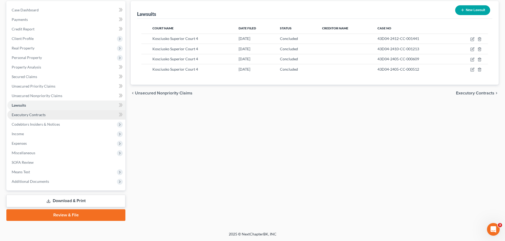
click at [38, 115] on span "Executory Contracts" at bounding box center [29, 115] width 34 height 5
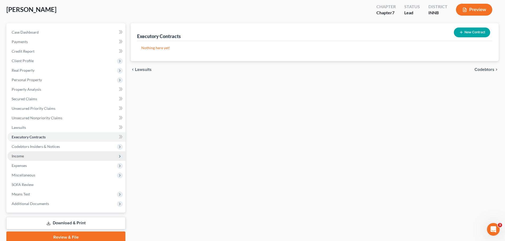
scroll to position [50, 0]
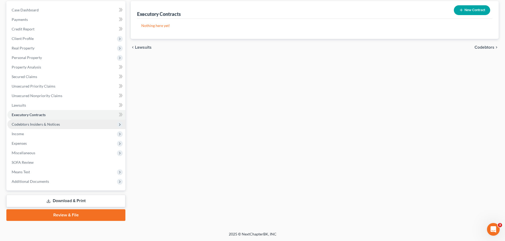
click at [41, 124] on span "Codebtors Insiders & Notices" at bounding box center [36, 124] width 48 height 5
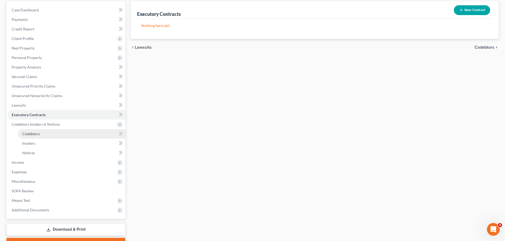
click at [37, 133] on span "Codebtors" at bounding box center [30, 134] width 17 height 5
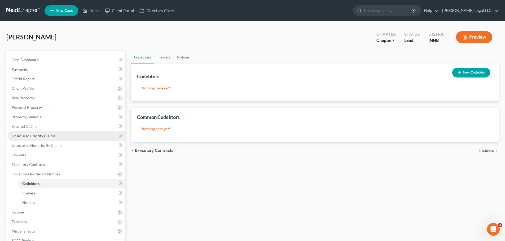
scroll to position [53, 0]
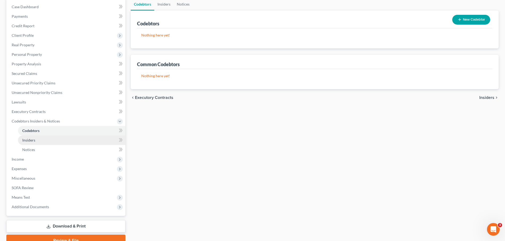
click at [33, 139] on span "Insiders" at bounding box center [28, 140] width 13 height 5
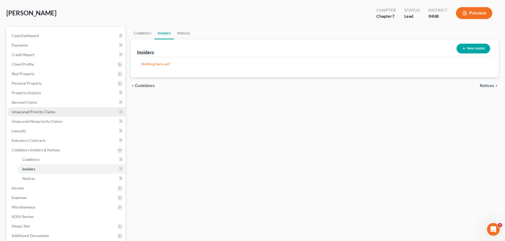
scroll to position [53, 0]
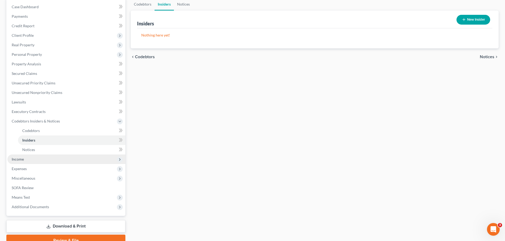
click at [25, 159] on span "Income" at bounding box center [66, 160] width 118 height 10
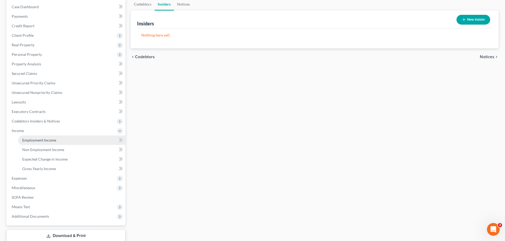
click at [42, 140] on span "Employment Income" at bounding box center [39, 140] width 34 height 5
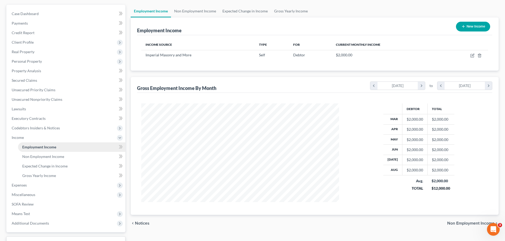
scroll to position [53, 0]
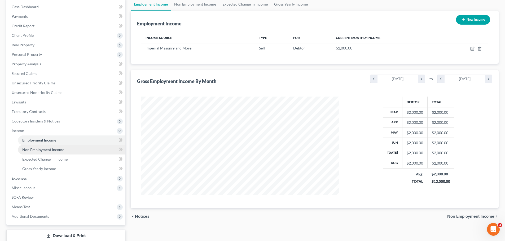
click at [41, 150] on span "Non Employment Income" at bounding box center [43, 150] width 42 height 5
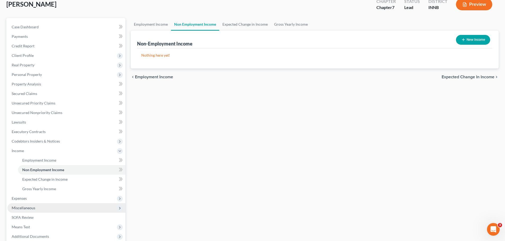
scroll to position [88, 0]
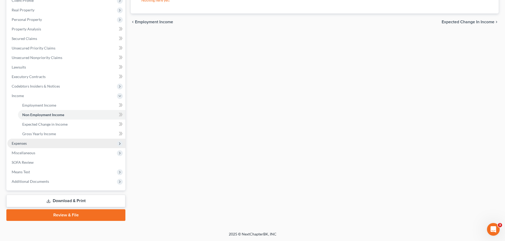
click at [35, 146] on span "Expenses" at bounding box center [66, 144] width 118 height 10
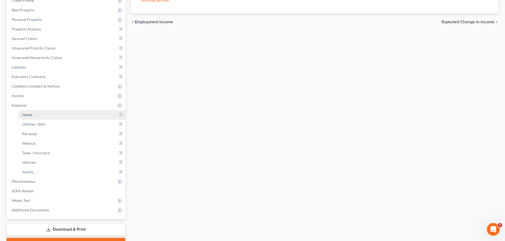
click at [29, 116] on span "Home" at bounding box center [27, 115] width 10 height 5
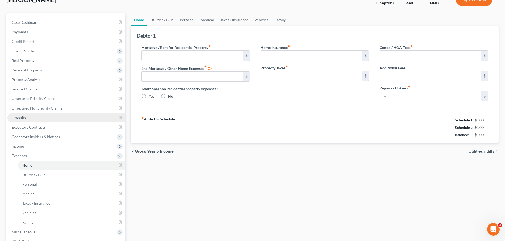
type input "0.00"
radio input "true"
type input "0.00"
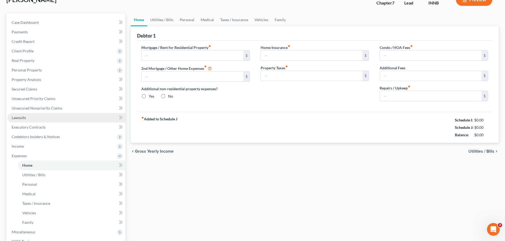
type input "0.00"
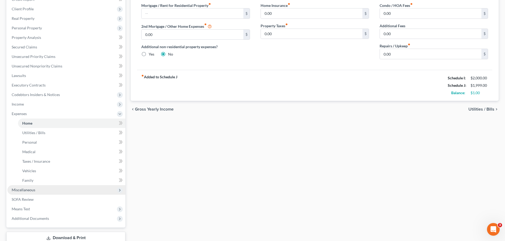
click at [30, 189] on span "Miscellaneous" at bounding box center [24, 190] width 24 height 5
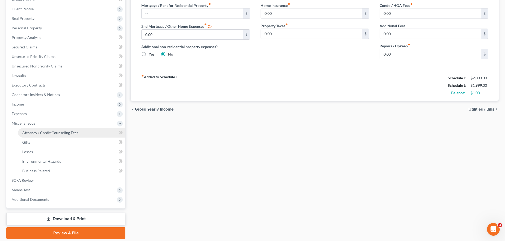
click at [40, 134] on span "Attorney / Credit Counseling Fees" at bounding box center [50, 133] width 56 height 5
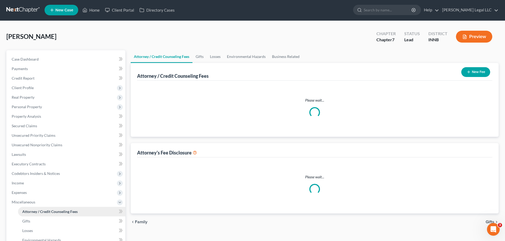
select select "0"
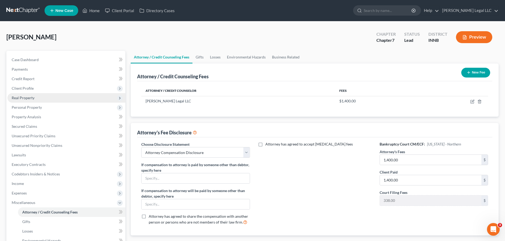
click at [28, 98] on span "Real Property" at bounding box center [23, 98] width 23 height 5
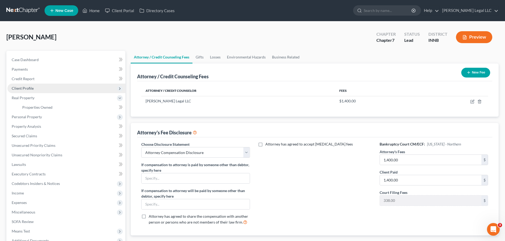
click at [23, 88] on span "Client Profile" at bounding box center [23, 88] width 22 height 5
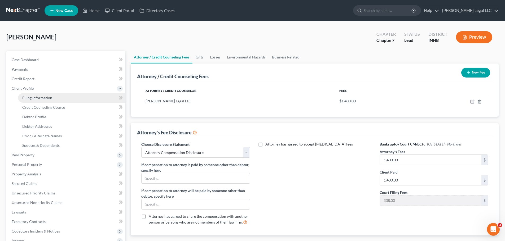
click at [23, 99] on span "Filing Information" at bounding box center [37, 98] width 30 height 5
select select "1"
select select "0"
select select "15"
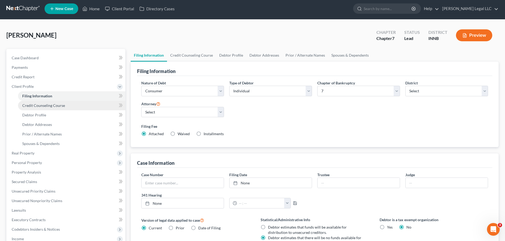
click at [58, 105] on span "Credit Counseling Course" at bounding box center [43, 105] width 43 height 5
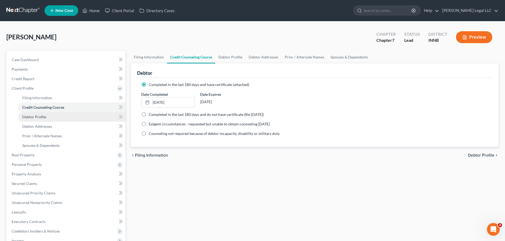
click at [54, 117] on link "Debtor Profile" at bounding box center [71, 117] width 107 height 10
select select "3"
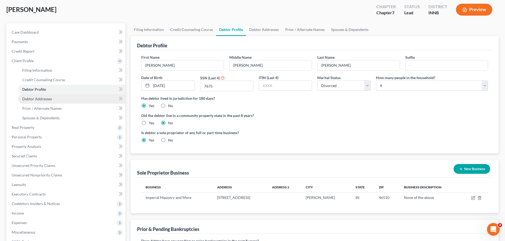
click at [50, 98] on span "Debtor Addresses" at bounding box center [37, 99] width 30 height 5
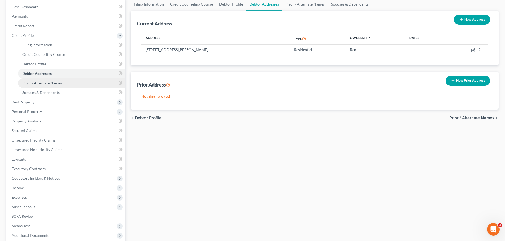
click at [40, 83] on span "Prior / Alternate Names" at bounding box center [41, 83] width 39 height 5
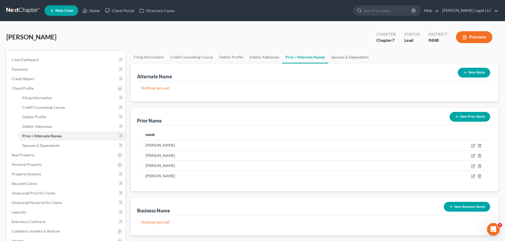
click at [469, 208] on button "New Business Name" at bounding box center [467, 207] width 46 height 10
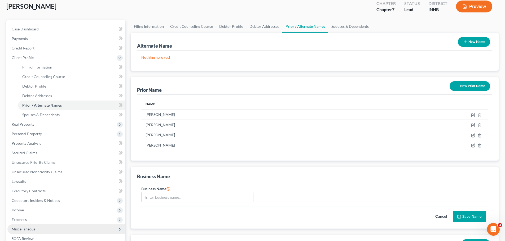
scroll to position [80, 0]
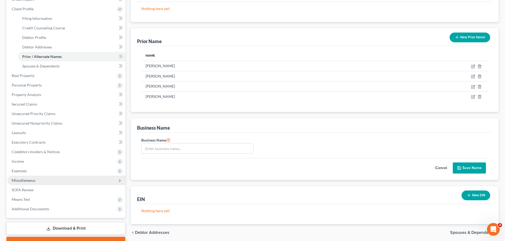
click at [25, 181] on span "Miscellaneous" at bounding box center [24, 180] width 24 height 5
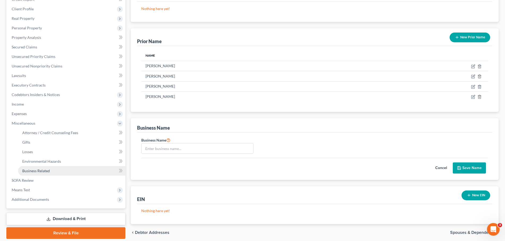
click at [34, 169] on span "Business Related" at bounding box center [36, 171] width 28 height 5
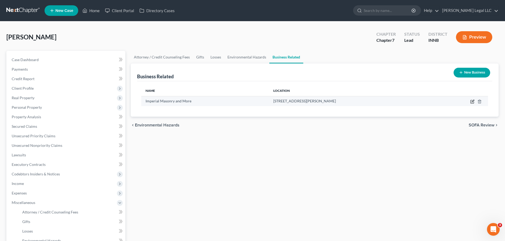
click at [472, 100] on icon "button" at bounding box center [472, 102] width 4 height 4
select select "sole_proprietor"
select select "15"
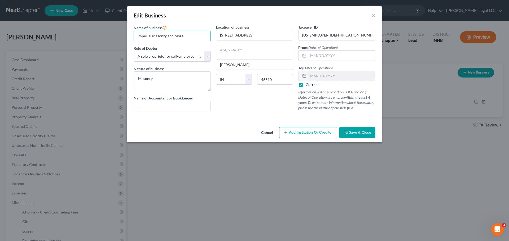
drag, startPoint x: 191, startPoint y: 36, endPoint x: 62, endPoint y: 30, distance: 128.7
click at [62, 30] on div "Edit Business × Name of business * Imperial Masonry and More Role of Debtor * S…" at bounding box center [254, 120] width 509 height 241
click at [372, 17] on button "×" at bounding box center [374, 15] width 4 height 6
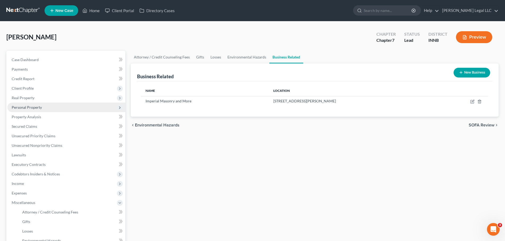
click at [31, 108] on span "Personal Property" at bounding box center [27, 107] width 30 height 5
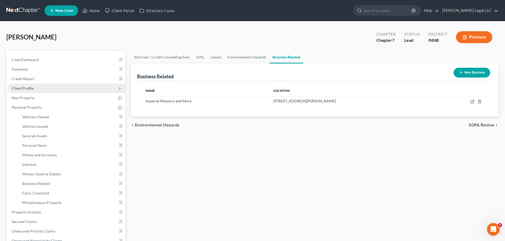
click at [27, 87] on span "Client Profile" at bounding box center [23, 88] width 22 height 5
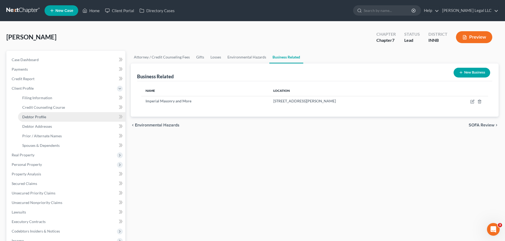
click at [34, 114] on link "Debtor Profile" at bounding box center [71, 117] width 107 height 10
select select "3"
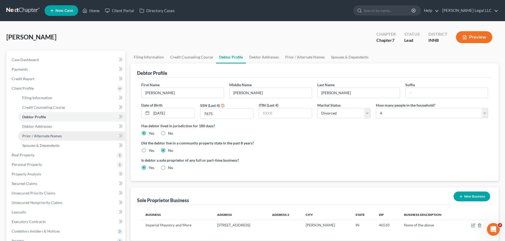
click at [36, 135] on span "Prior / Alternate Names" at bounding box center [41, 136] width 39 height 5
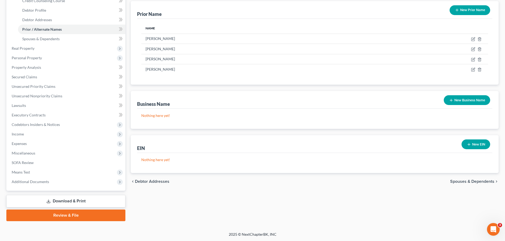
scroll to position [107, 0]
click at [452, 100] on icon "button" at bounding box center [451, 100] width 4 height 4
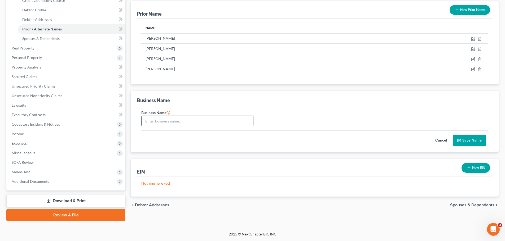
click at [199, 126] on input "text" at bounding box center [198, 121] width 112 height 10
click at [198, 123] on input "text" at bounding box center [198, 121] width 112 height 10
paste input "Imperial Masonry and More"
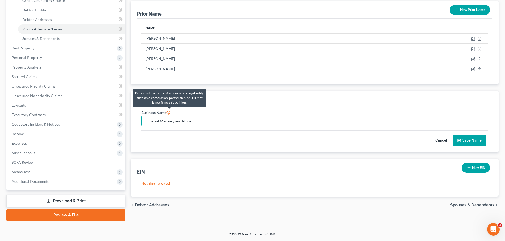
type input "Imperial Masonry and More"
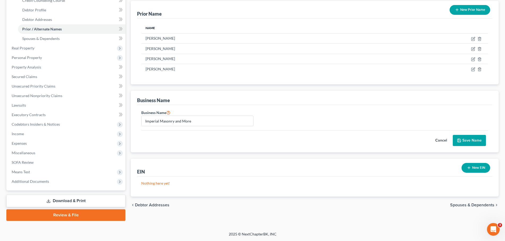
click at [284, 118] on div "Business Name Imperial Masonry and More" at bounding box center [315, 119] width 352 height 21
click at [476, 141] on button "Save Name" at bounding box center [469, 140] width 33 height 11
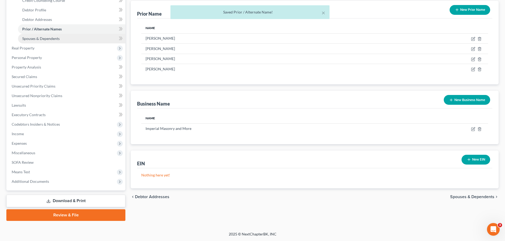
click at [31, 38] on span "Spouses & Dependents" at bounding box center [40, 38] width 37 height 5
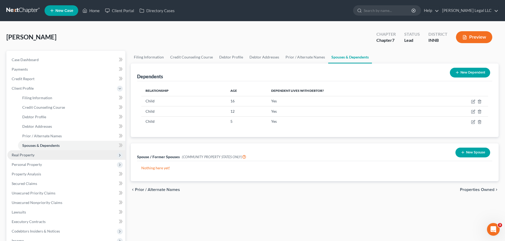
click at [49, 157] on span "Real Property" at bounding box center [66, 156] width 118 height 10
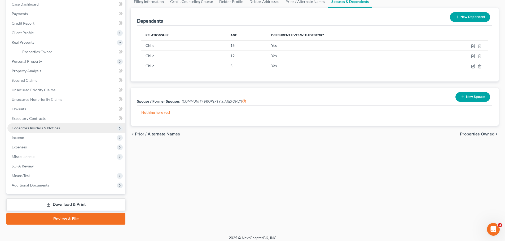
scroll to position [59, 0]
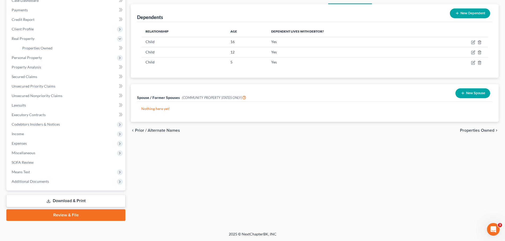
click at [61, 200] on link "Download & Print" at bounding box center [65, 201] width 119 height 12
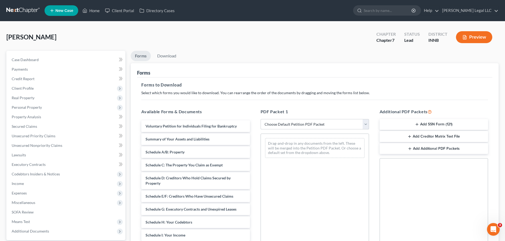
click at [298, 124] on select "Choose Default Petition PDF Packet Complete Bankruptcy Petition (all forms and …" at bounding box center [315, 124] width 108 height 11
select select "0"
click at [261, 119] on select "Choose Default Petition PDF Packet Complete Bankruptcy Petition (all forms and …" at bounding box center [315, 124] width 108 height 11
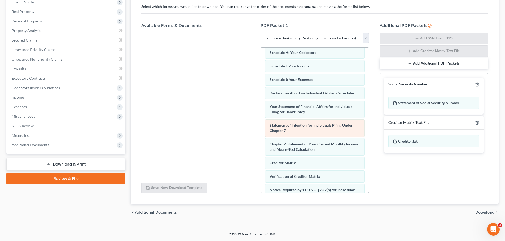
scroll to position [169, 0]
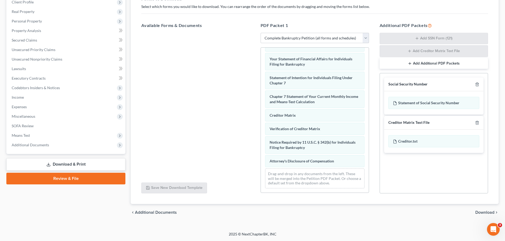
click at [483, 213] on span "Download" at bounding box center [484, 213] width 19 height 4
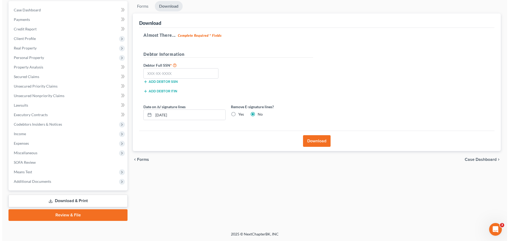
scroll to position [50, 0]
click at [236, 114] on label "Yes" at bounding box center [239, 114] width 6 height 5
click at [238, 114] on input "Yes" at bounding box center [239, 113] width 3 height 3
radio input "true"
radio input "false"
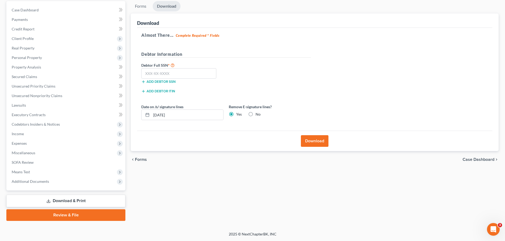
click at [311, 137] on button "Download" at bounding box center [315, 141] width 28 height 12
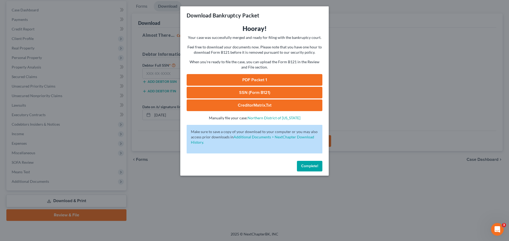
click at [257, 78] on link "PDF Packet 1" at bounding box center [255, 80] width 136 height 12
